Goal: Task Accomplishment & Management: Manage account settings

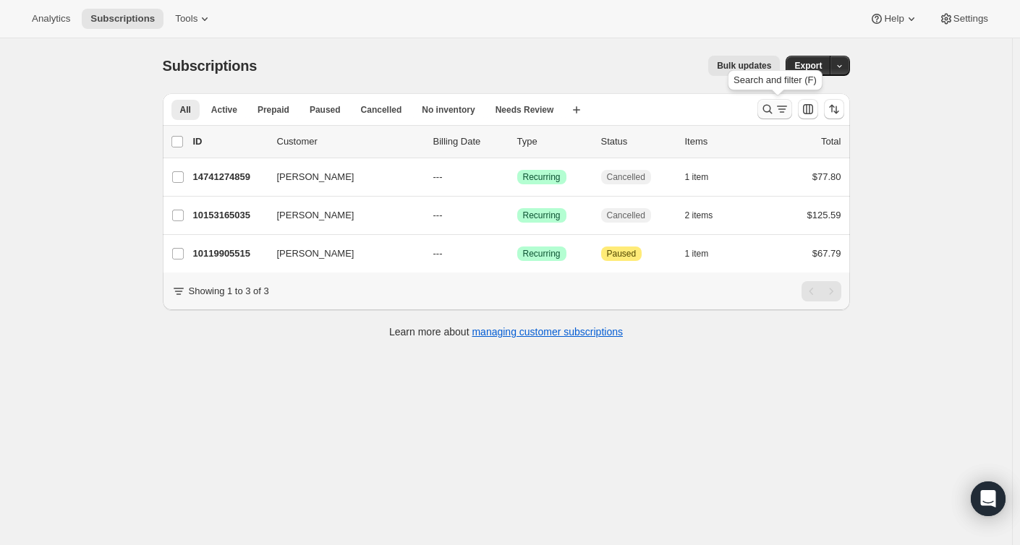
click at [767, 108] on icon "Search and filter results" at bounding box center [767, 109] width 14 height 14
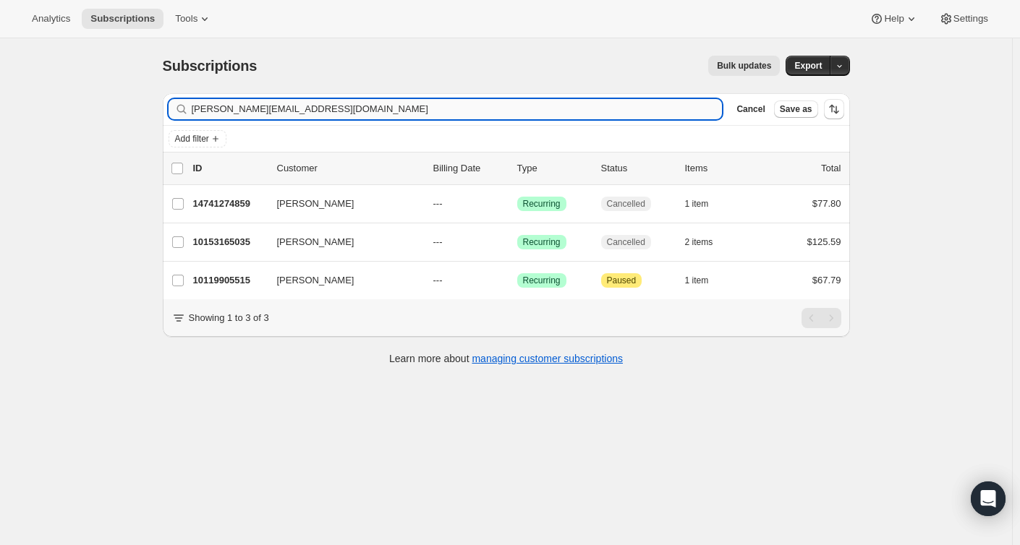
click at [386, 108] on input "[PERSON_NAME][EMAIL_ADDRESS][DOMAIN_NAME]" at bounding box center [457, 109] width 531 height 20
type input "[EMAIL_ADDRESS][DOMAIN_NAME]"
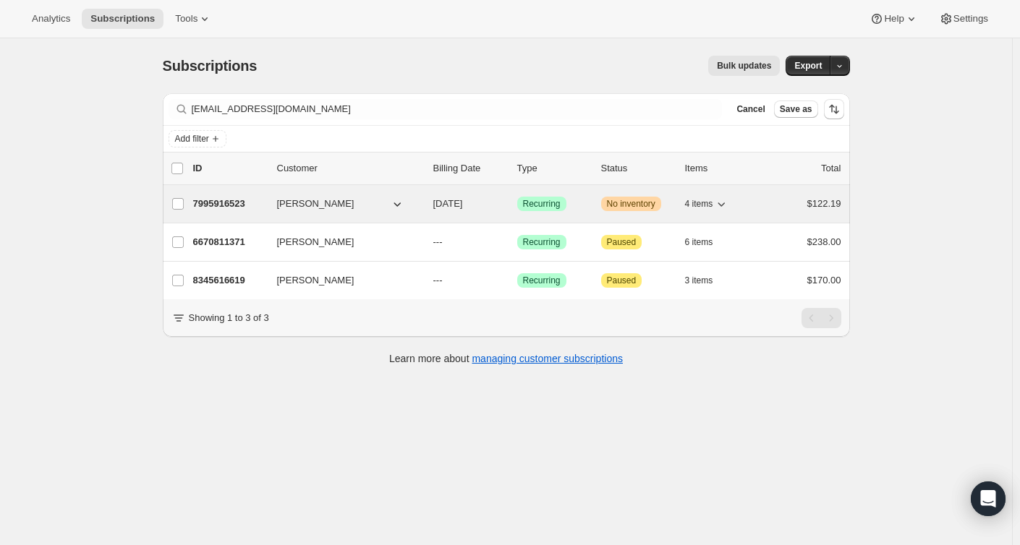
click at [242, 201] on p "7995916523" at bounding box center [229, 204] width 72 height 14
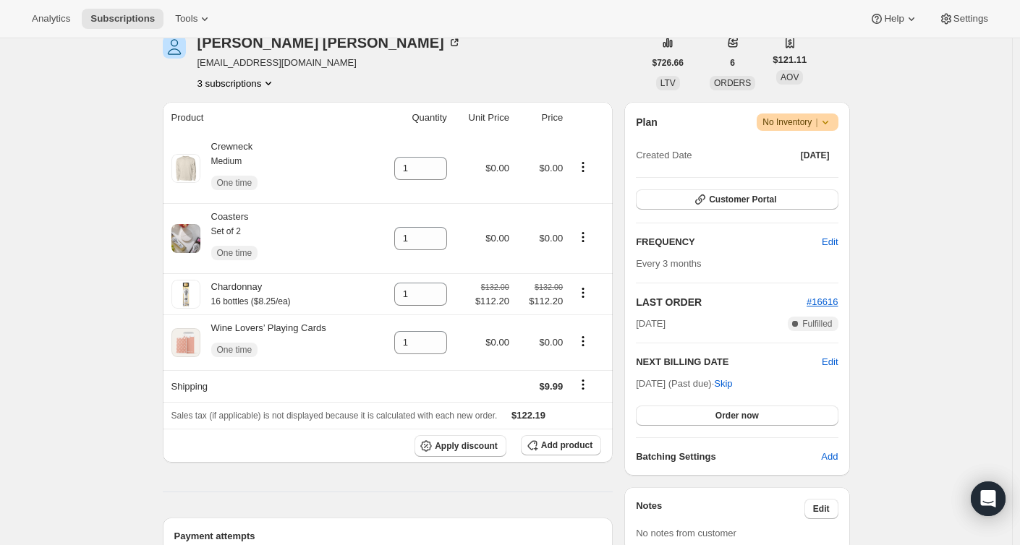
scroll to position [217, 0]
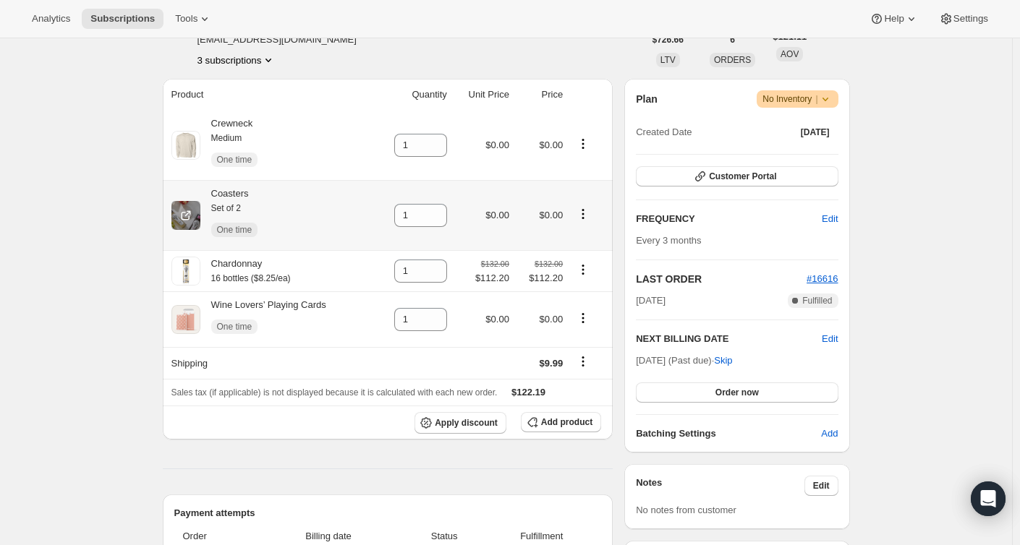
click at [584, 213] on icon "Product actions" at bounding box center [583, 214] width 14 height 14
click at [585, 242] on span "Remove" at bounding box center [576, 244] width 35 height 11
type input "0"
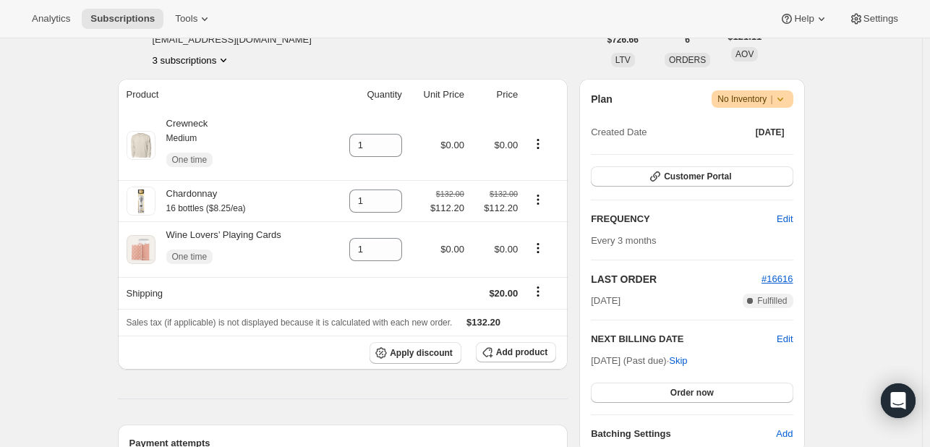
drag, startPoint x: 51, startPoint y: 223, endPoint x: 30, endPoint y: 214, distance: 22.3
